Goal: Information Seeking & Learning: Learn about a topic

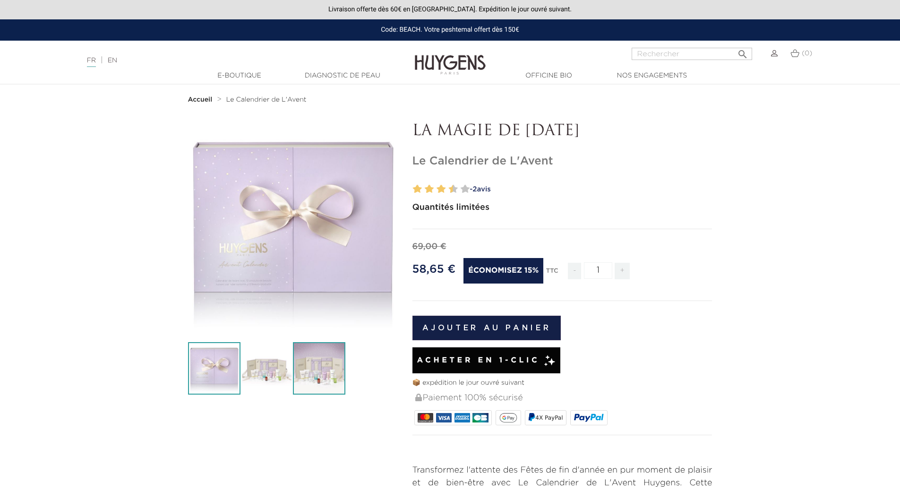
click at [312, 355] on img at bounding box center [319, 368] width 52 height 52
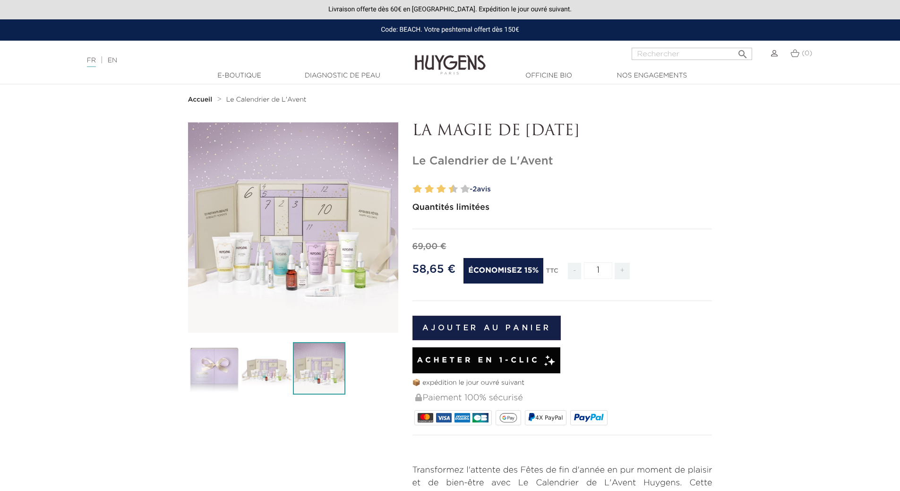
click at [476, 55] on img at bounding box center [450, 58] width 71 height 36
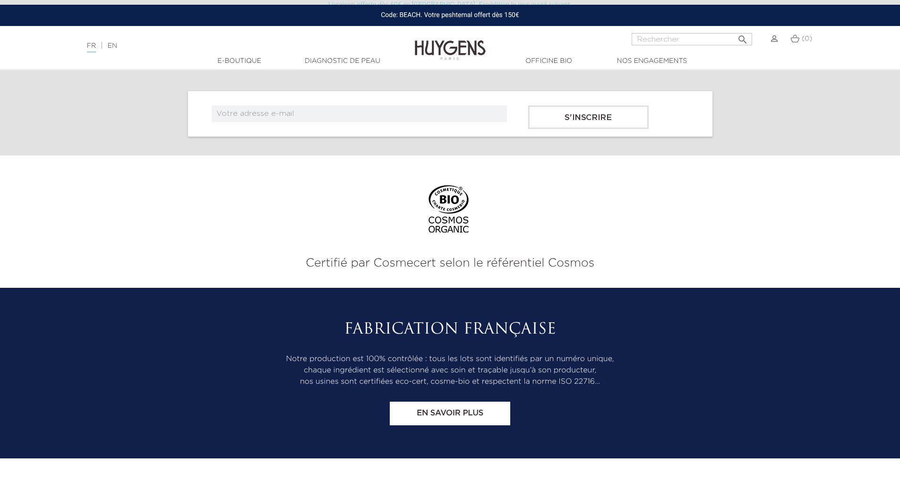
scroll to position [3917, 0]
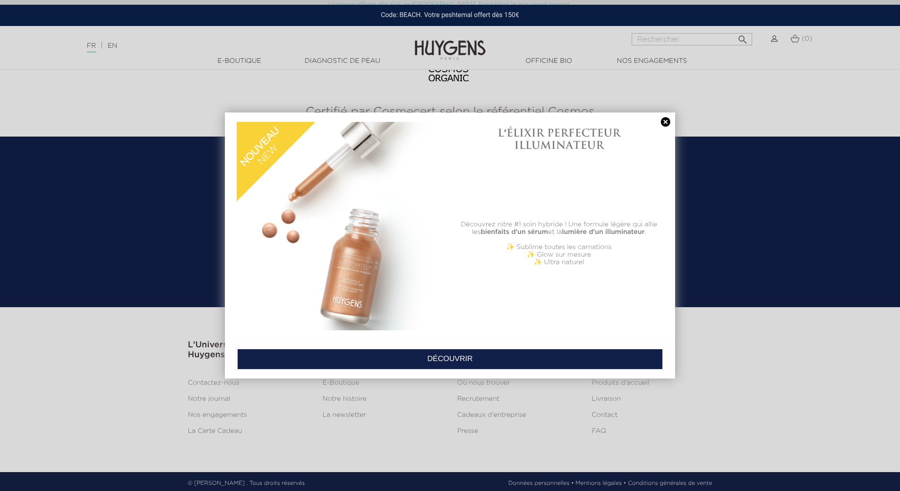
click at [666, 121] on link at bounding box center [665, 122] width 13 height 10
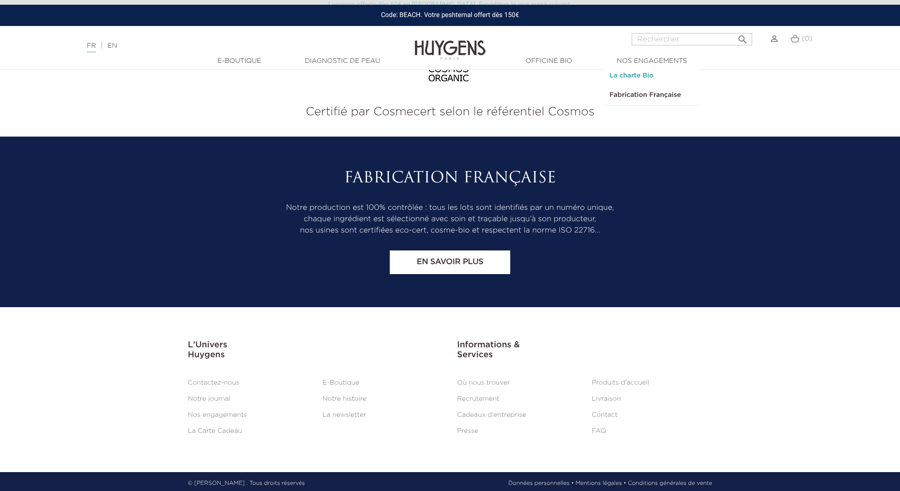
click at [659, 82] on link "La charte Bio" at bounding box center [652, 75] width 95 height 19
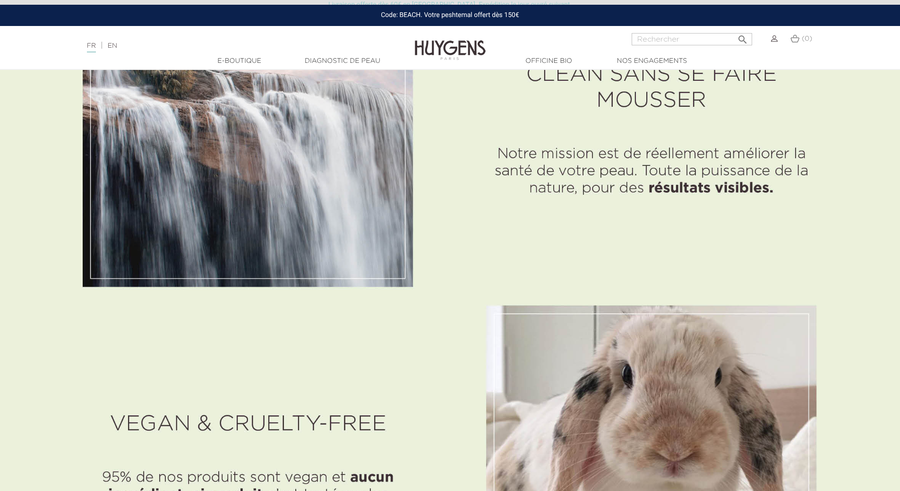
scroll to position [1229, 0]
